Goal: Find specific page/section: Find specific page/section

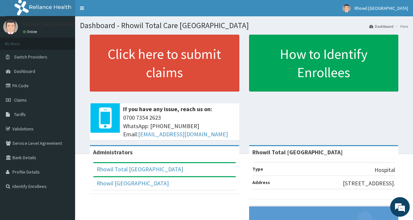
click at [42, 85] on link "PA Code" at bounding box center [37, 85] width 75 height 14
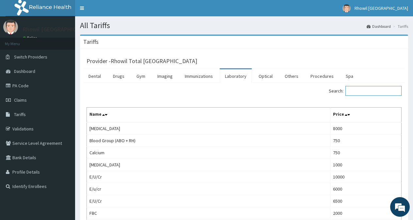
click at [361, 91] on input "Search:" at bounding box center [374, 91] width 56 height 10
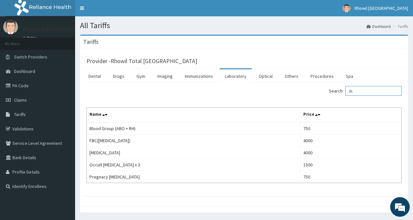
type input "B"
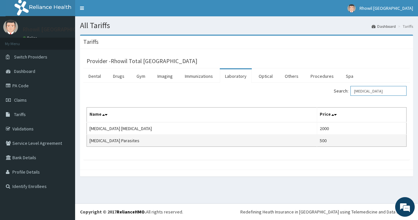
type input "MALARIA"
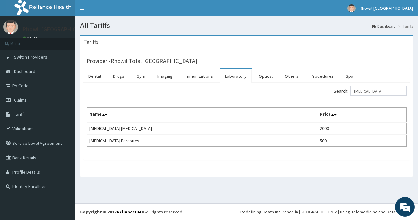
drag, startPoint x: 283, startPoint y: 139, endPoint x: 193, endPoint y: 164, distance: 92.7
click at [193, 164] on div "Provider - Rhowil Total Care Medical Centre Dental Drugs Gym Imaging Immunizati…" at bounding box center [246, 109] width 333 height 121
click at [44, 91] on link "PA Code" at bounding box center [37, 85] width 75 height 14
